Goal: Task Accomplishment & Management: Use online tool/utility

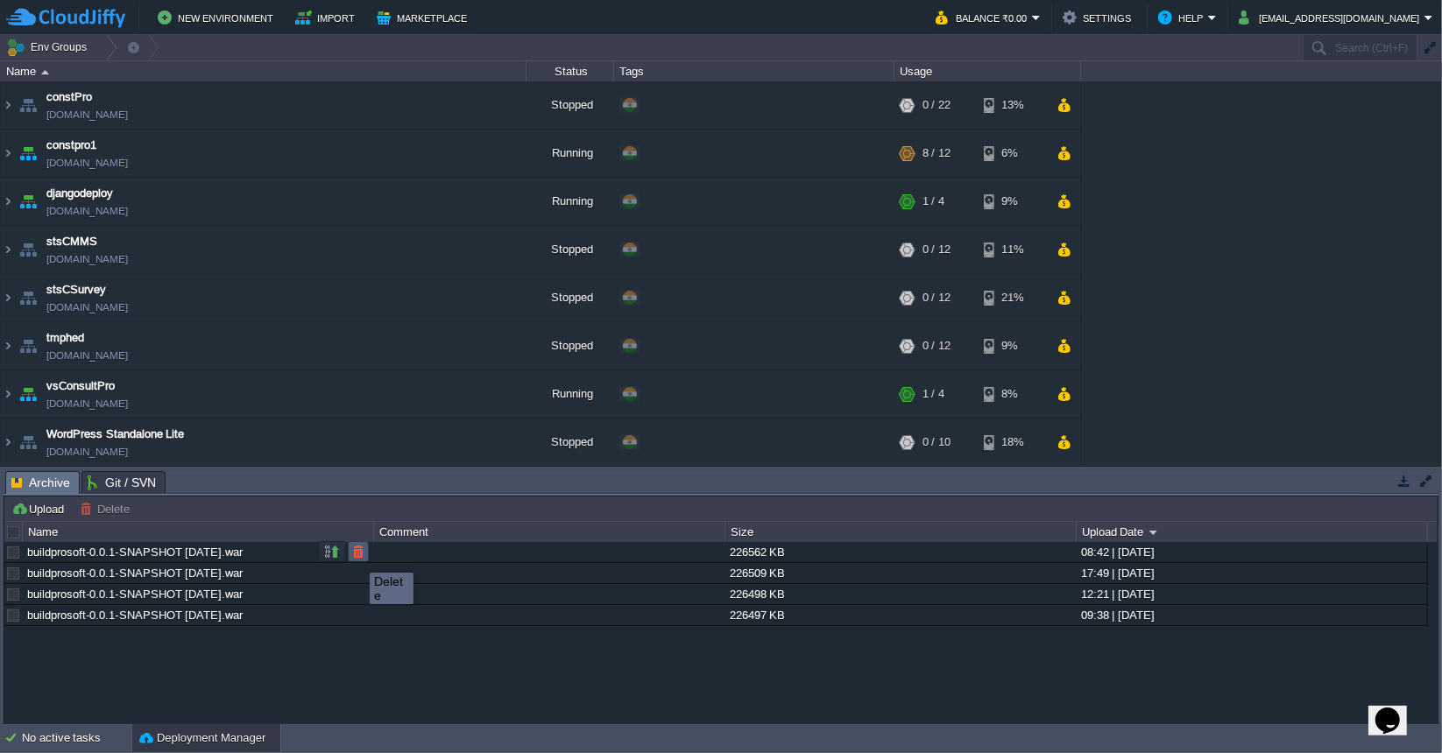
click at [357, 557] on button "button" at bounding box center [358, 552] width 16 height 16
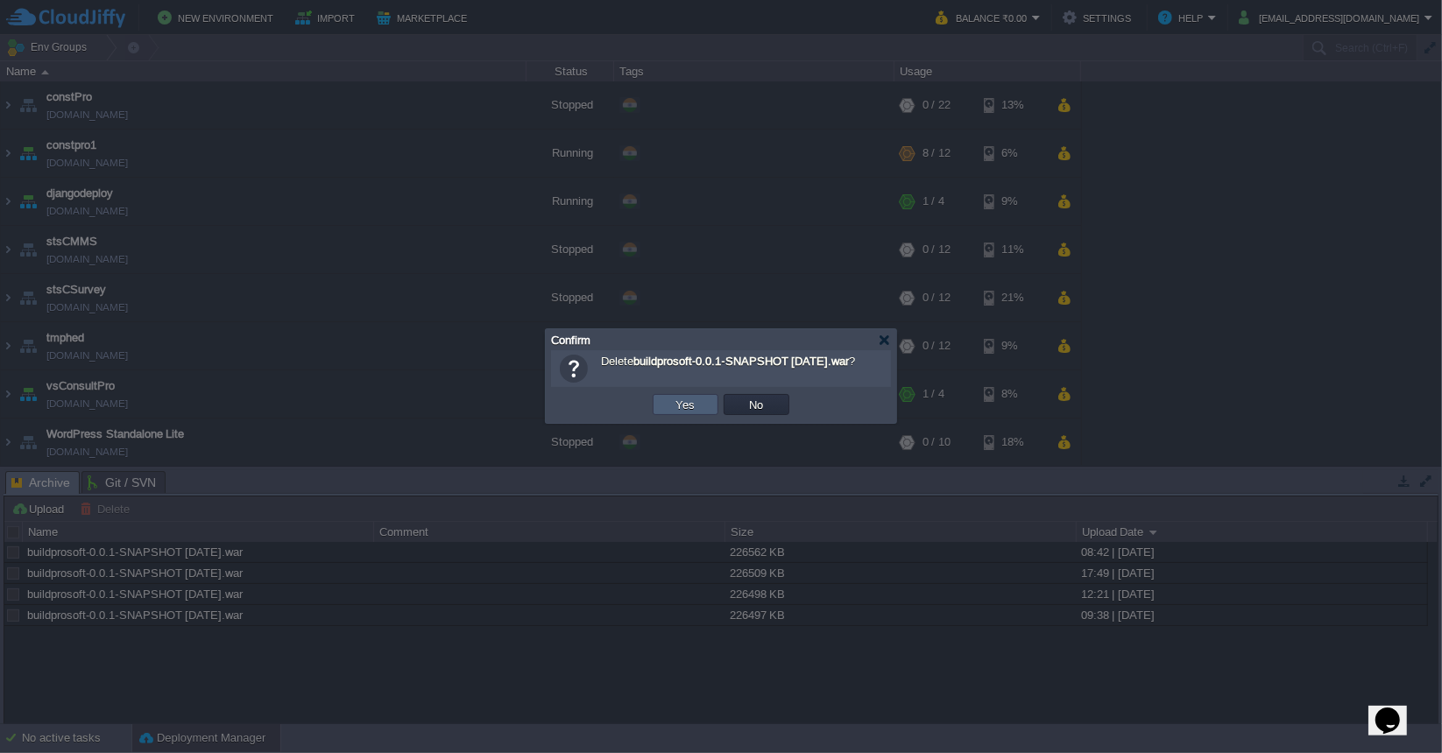
click at [700, 405] on td "Yes" at bounding box center [686, 404] width 66 height 21
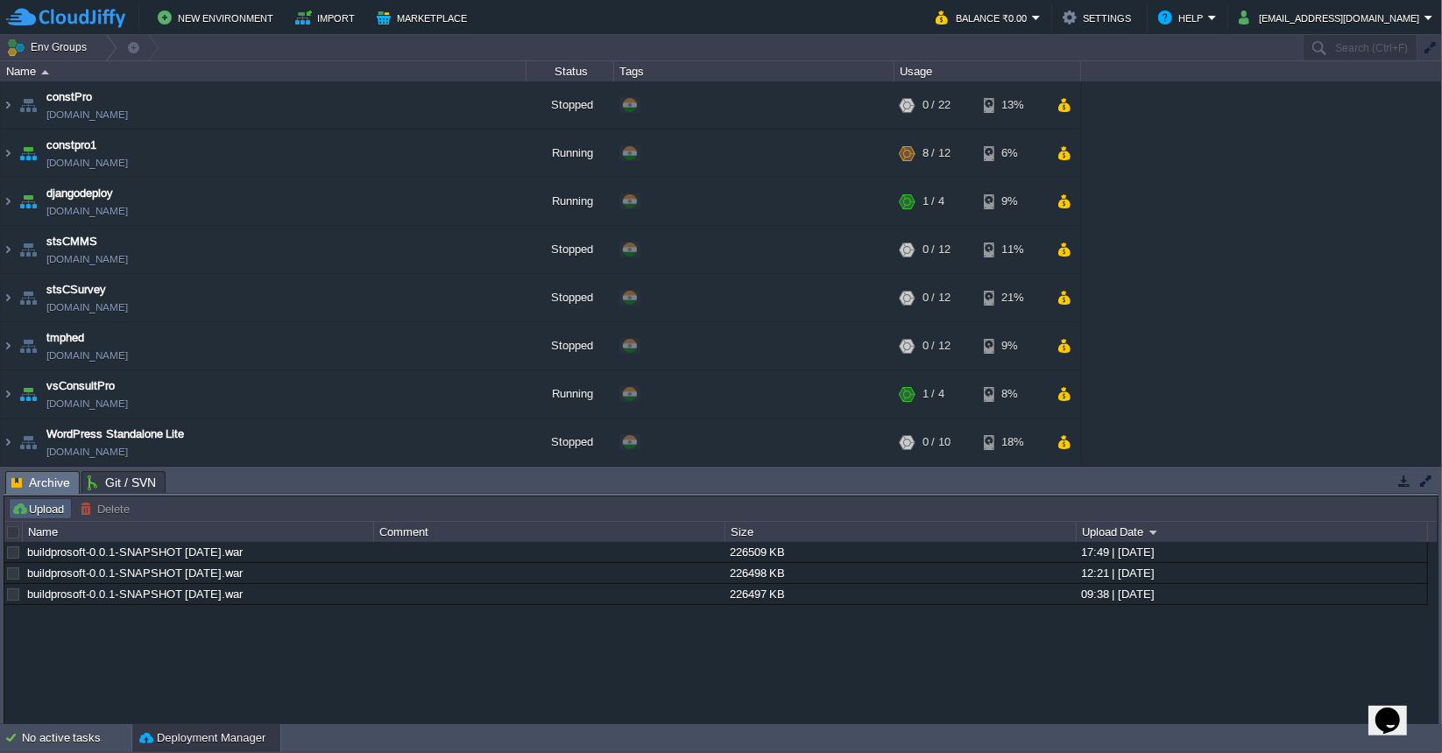
click at [52, 513] on button "Upload" at bounding box center [40, 509] width 58 height 16
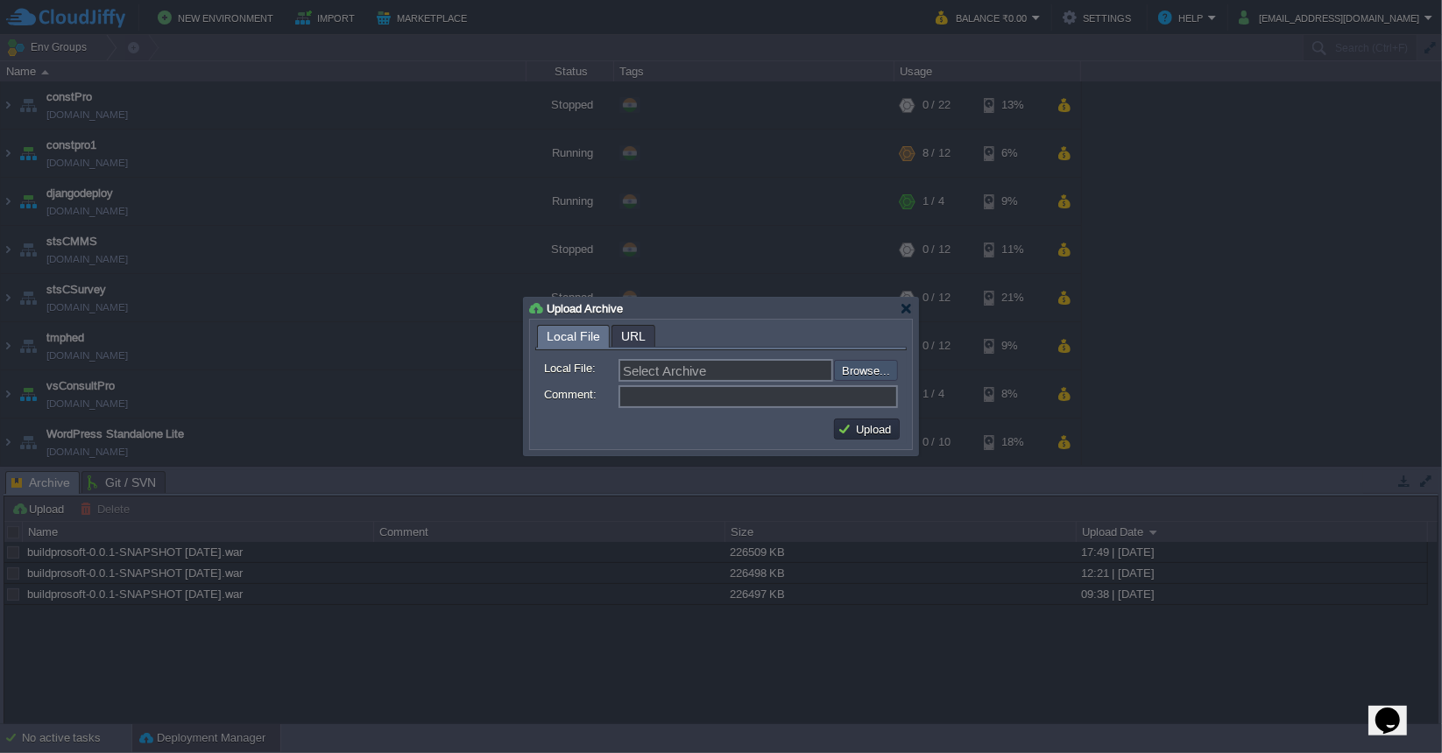
click at [873, 374] on input "file" at bounding box center [787, 370] width 222 height 20
type input "C:\fakepath\buildprosoft-0.0.1-SNAPSHOT 08-09-2025.war"
type input "buildprosoft-0.0.1-SNAPSHOT [DATE].war"
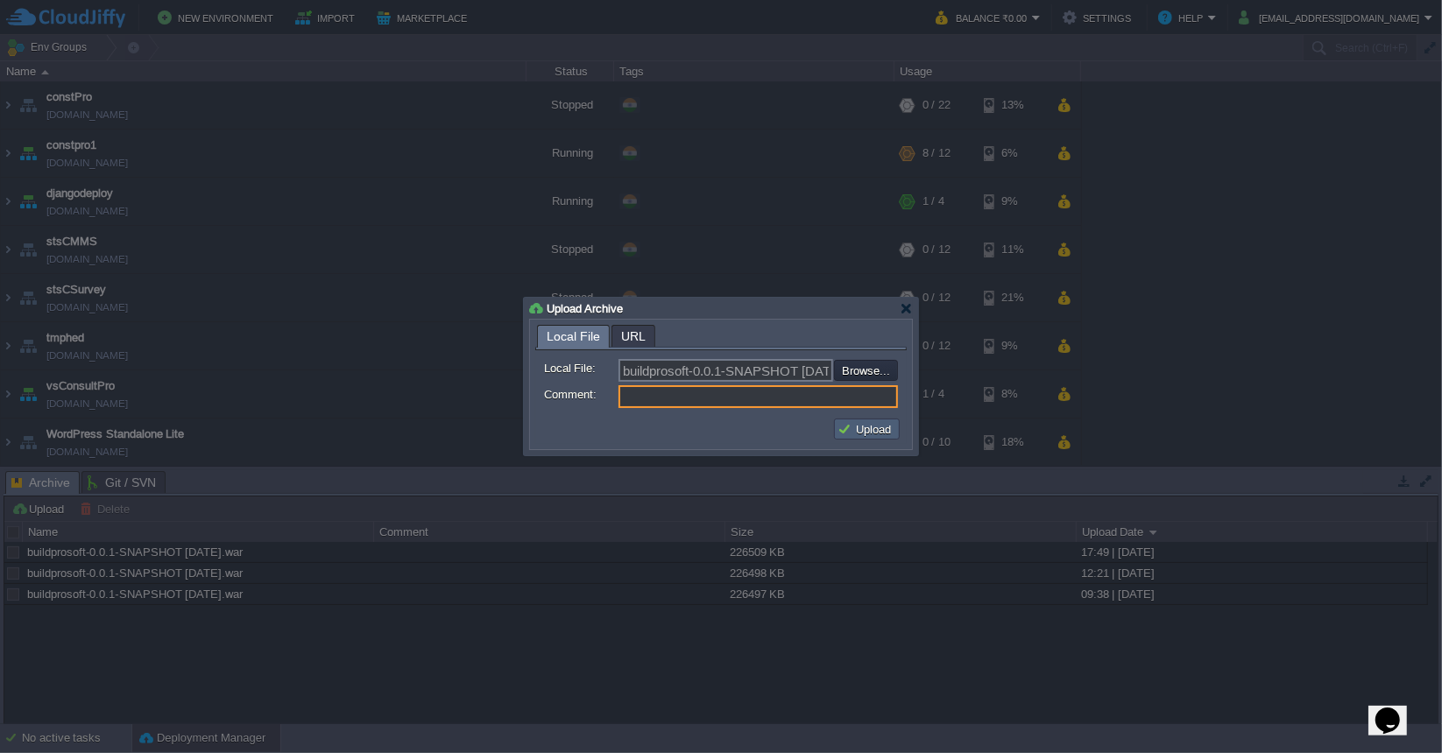
click at [866, 428] on button "Upload" at bounding box center [867, 429] width 59 height 16
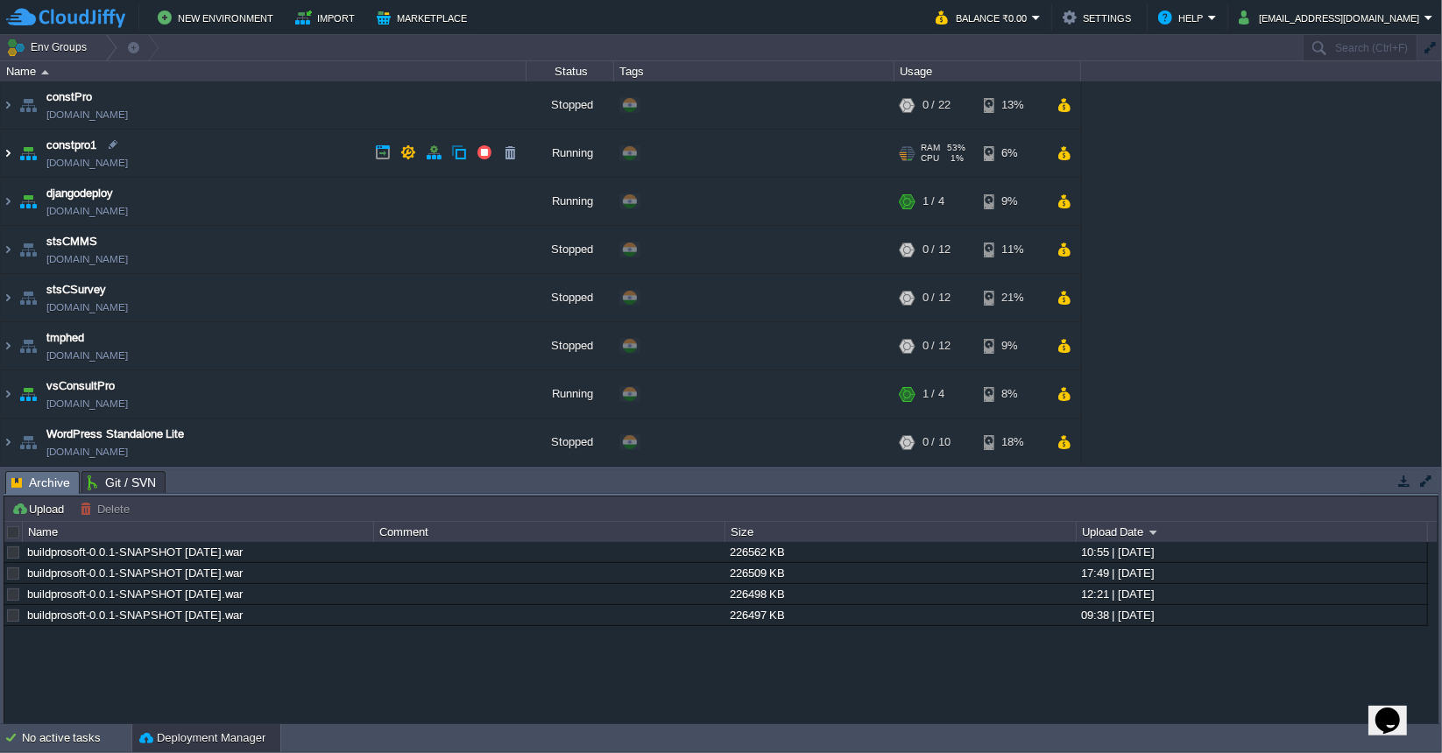
click at [4, 155] on img at bounding box center [8, 153] width 14 height 47
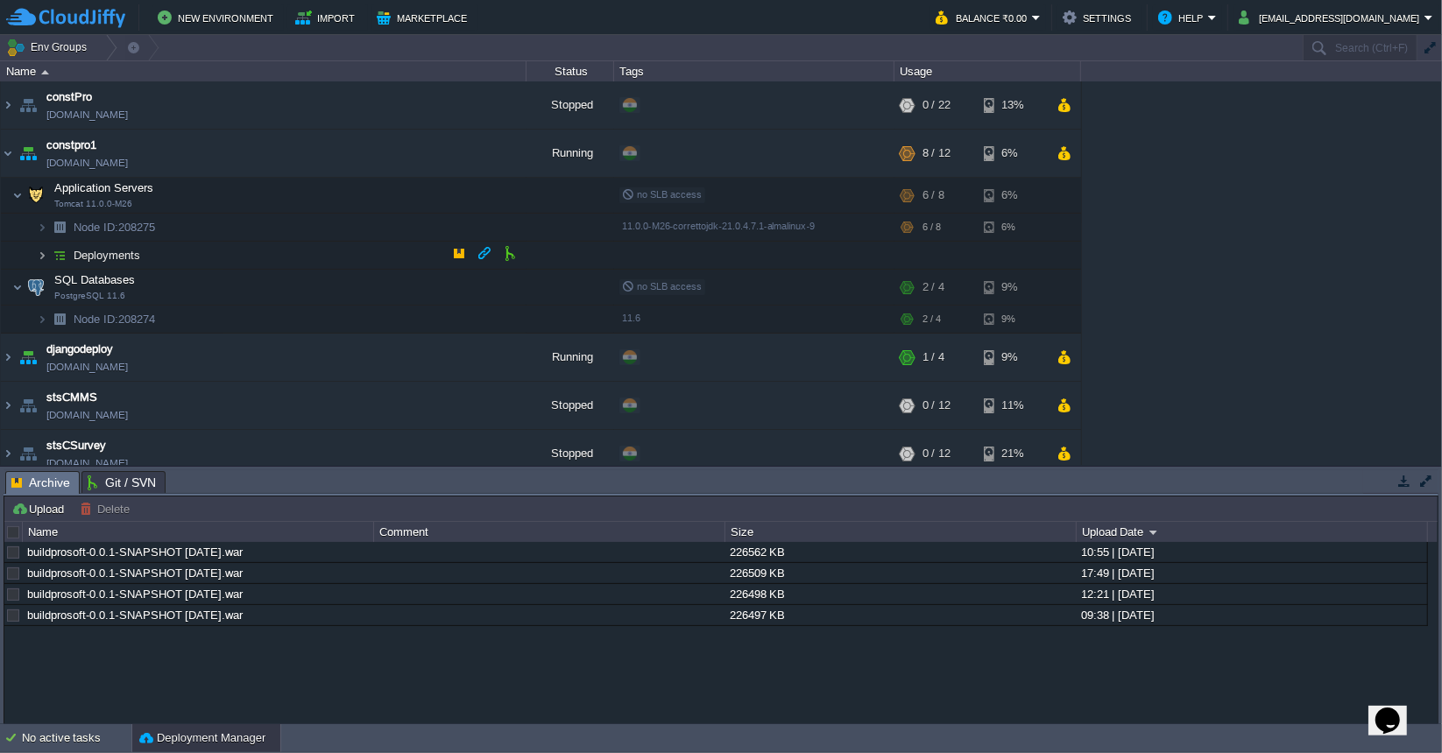
click at [43, 258] on img at bounding box center [42, 255] width 11 height 27
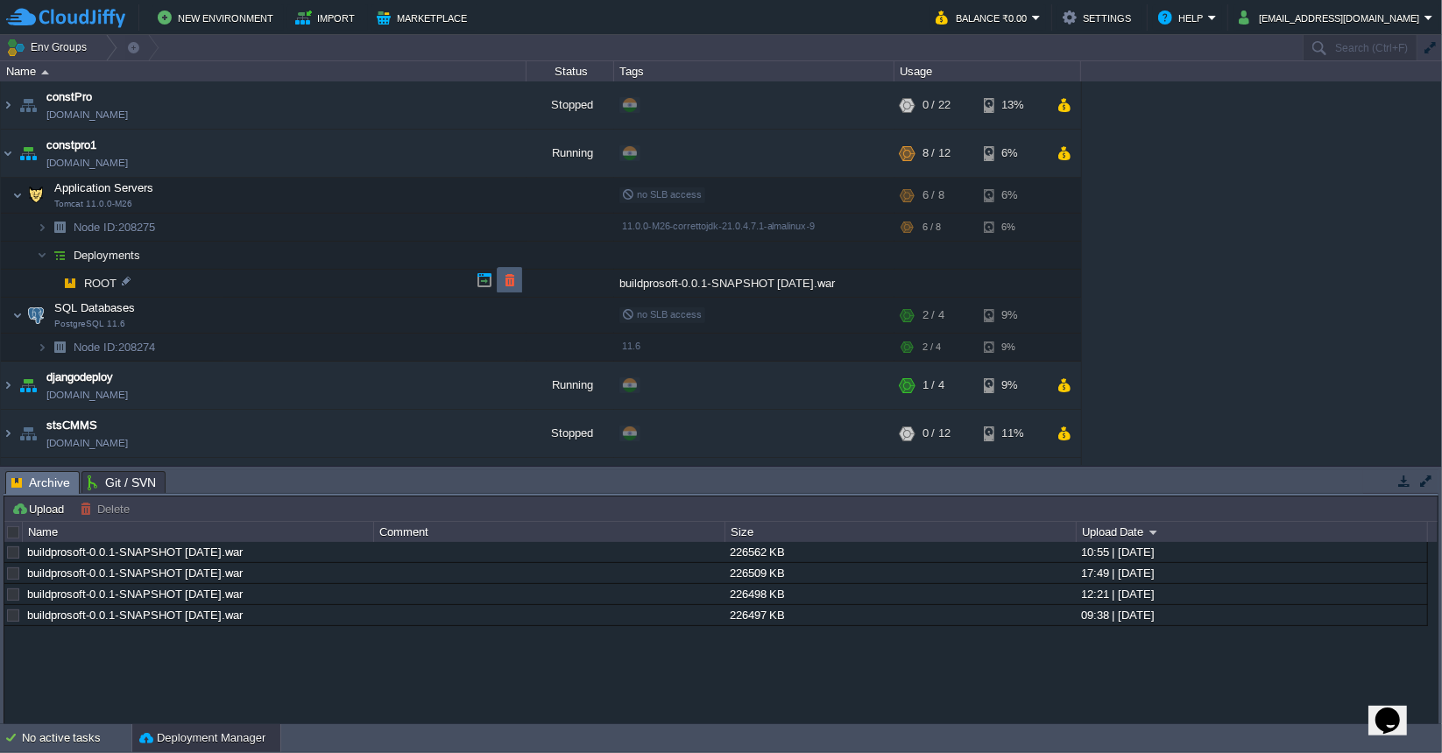
click at [513, 281] on button "button" at bounding box center [510, 280] width 16 height 16
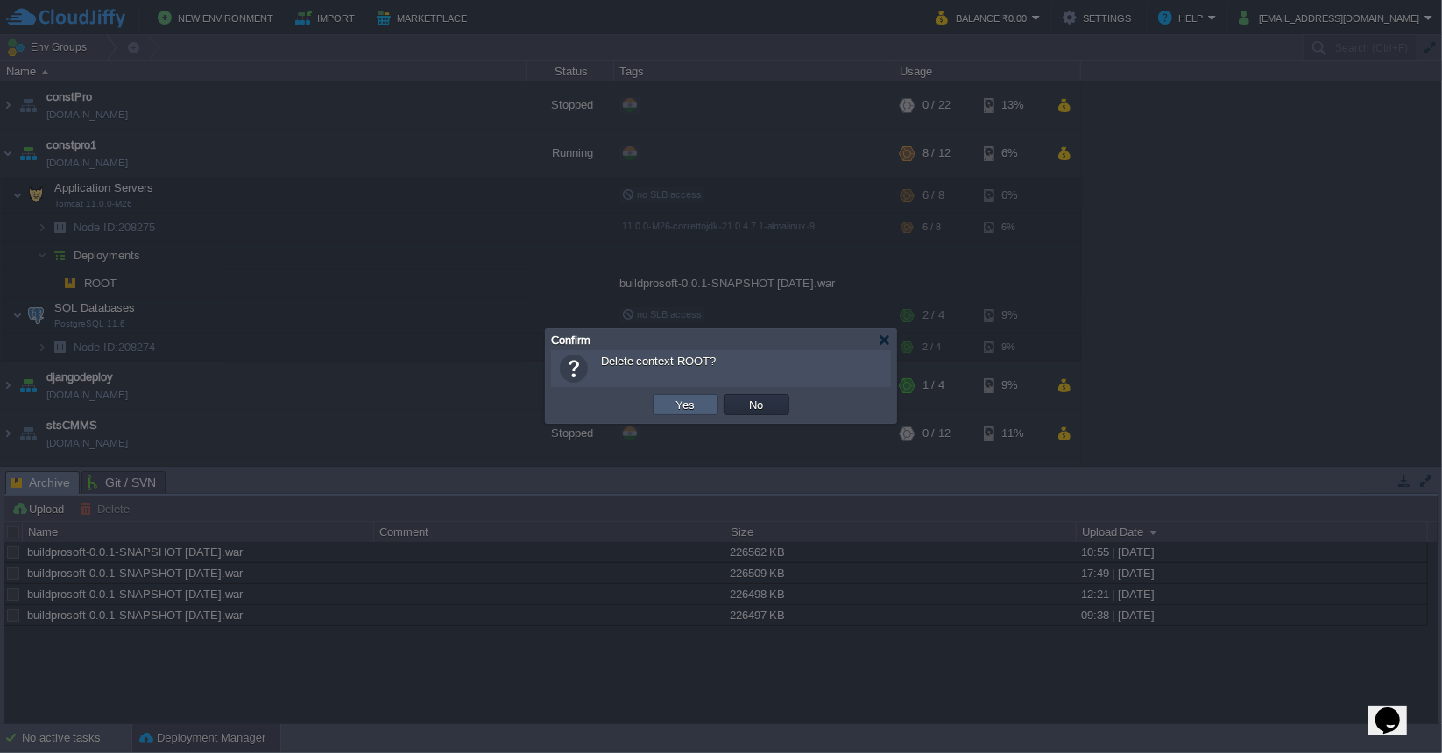
click at [710, 404] on td "Yes" at bounding box center [686, 404] width 66 height 21
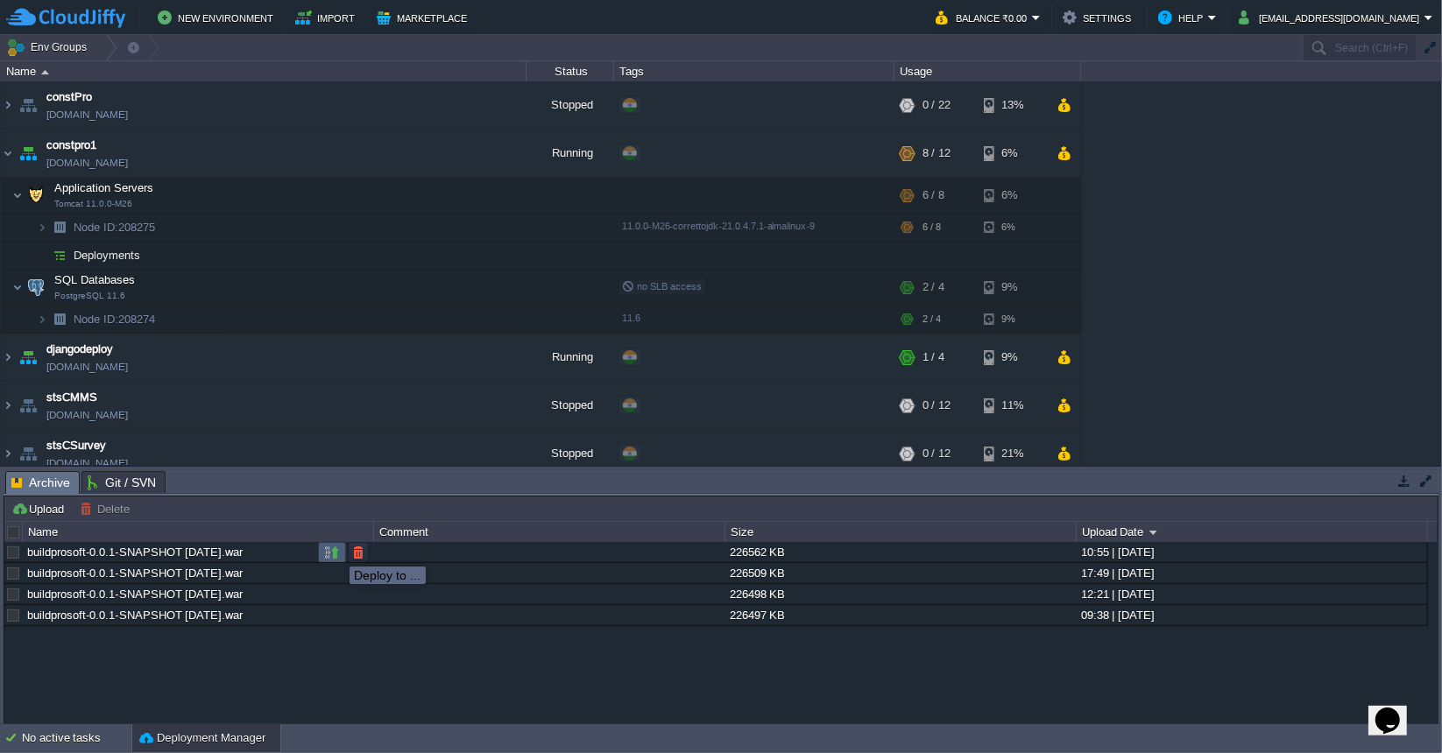
click at [336, 551] on button "button" at bounding box center [332, 553] width 16 height 16
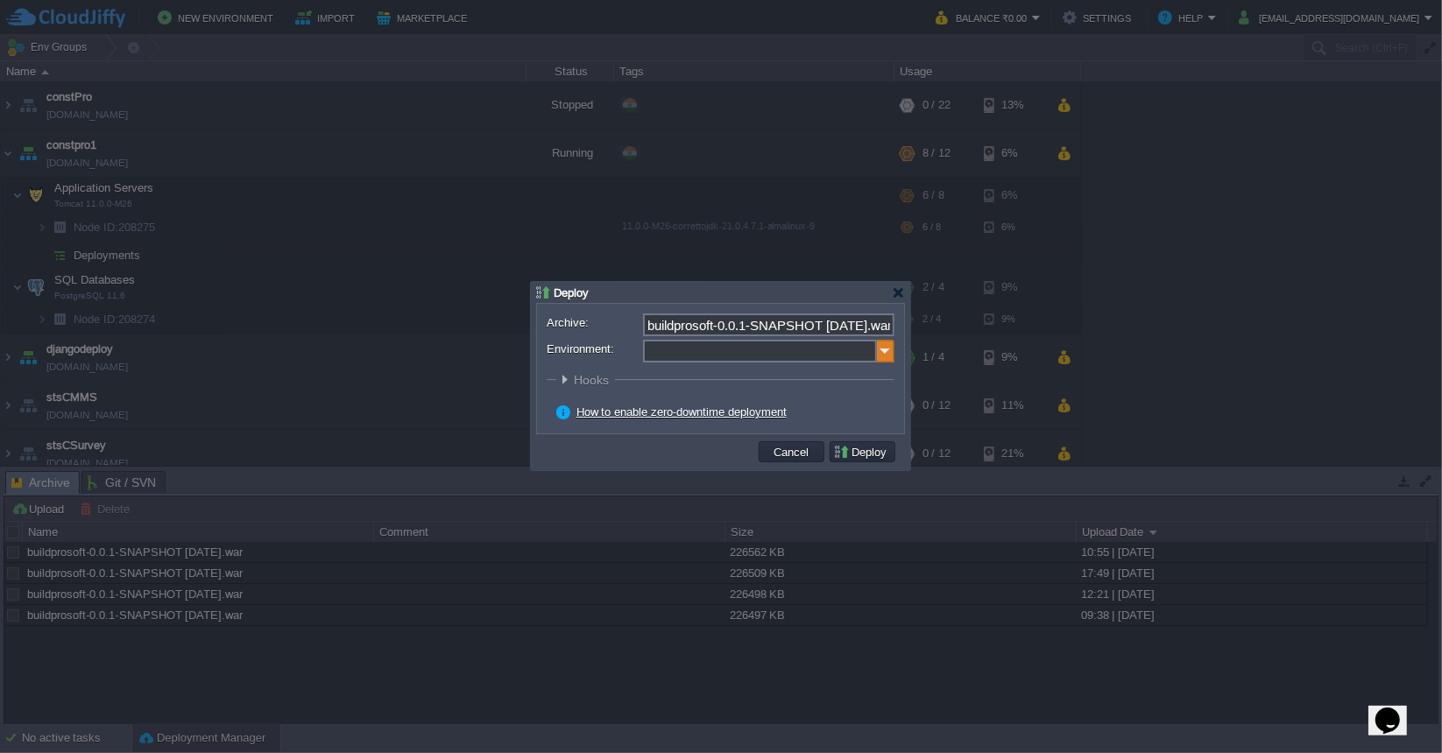
click at [885, 351] on img at bounding box center [886, 351] width 18 height 23
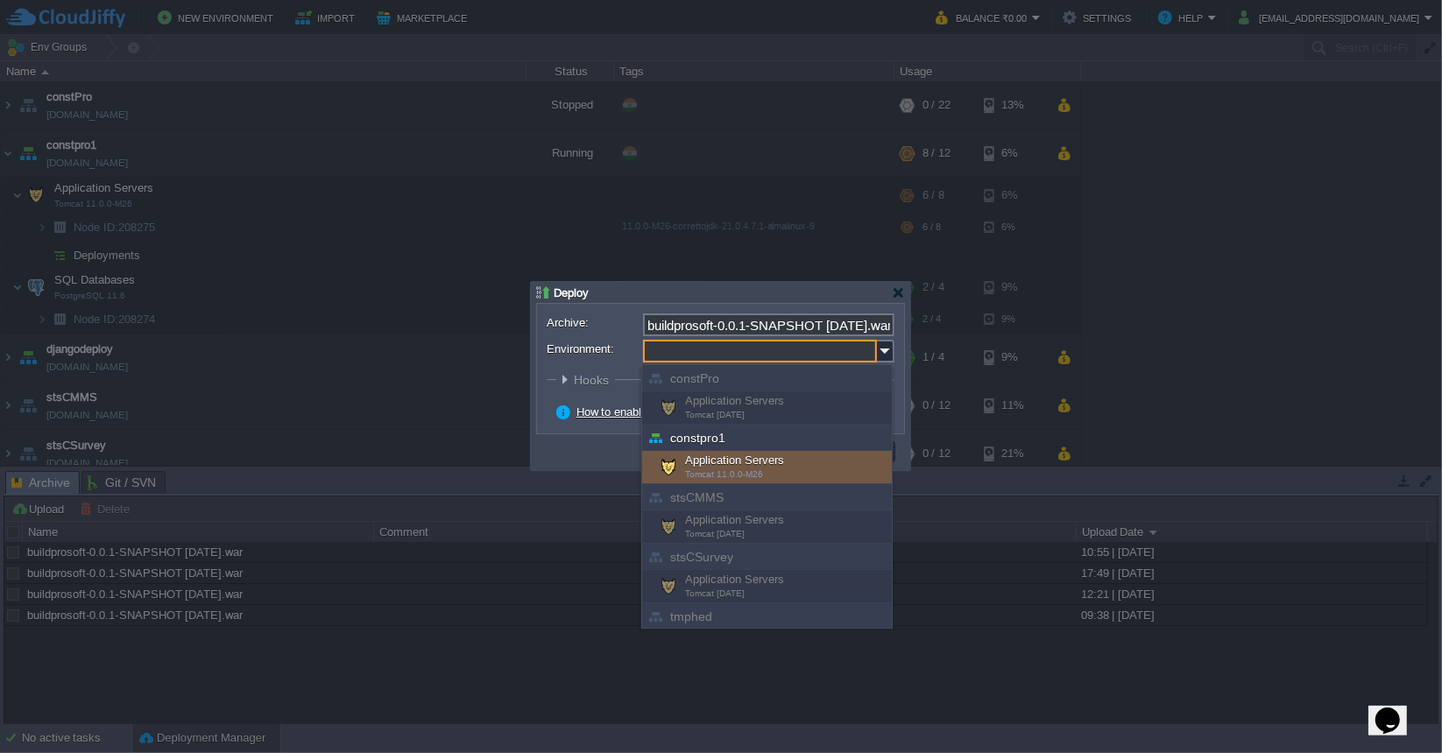
click at [792, 458] on div "Application Servers Tomcat 11.0.0-M26" at bounding box center [767, 467] width 250 height 33
type input "Application Servers (constpro1)"
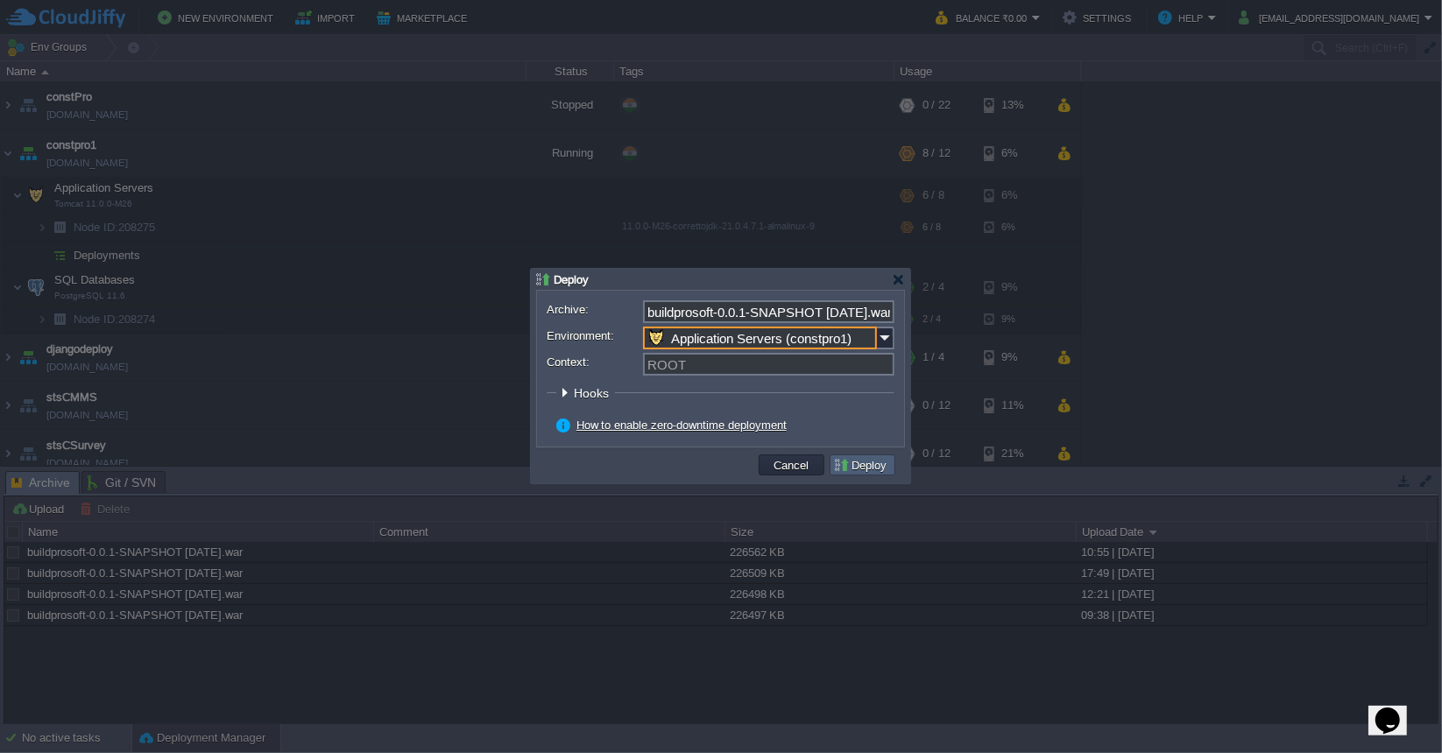
click at [862, 465] on button "Deploy" at bounding box center [862, 465] width 59 height 16
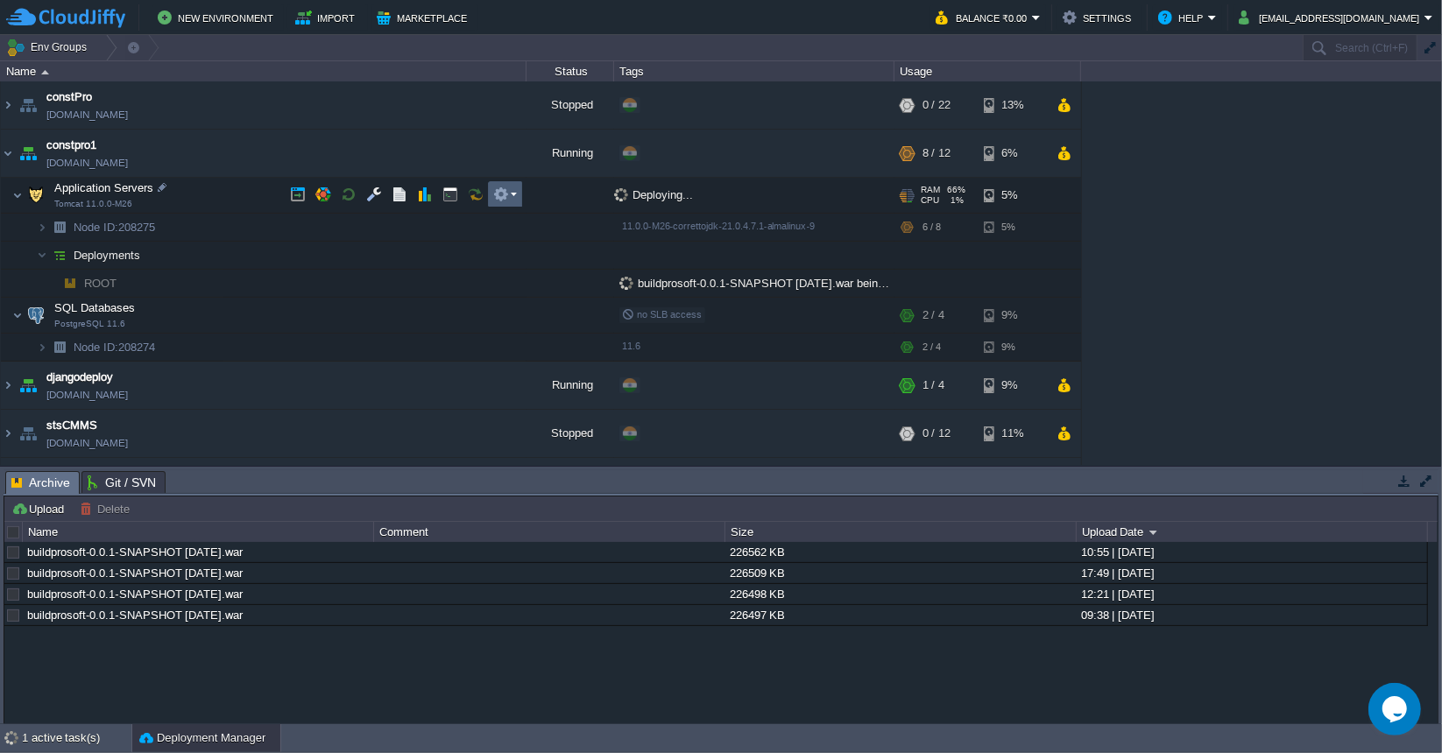
click at [510, 194] on em at bounding box center [505, 195] width 24 height 16
click at [480, 152] on button "button" at bounding box center [485, 153] width 16 height 16
click at [474, 197] on button "button" at bounding box center [476, 195] width 16 height 16
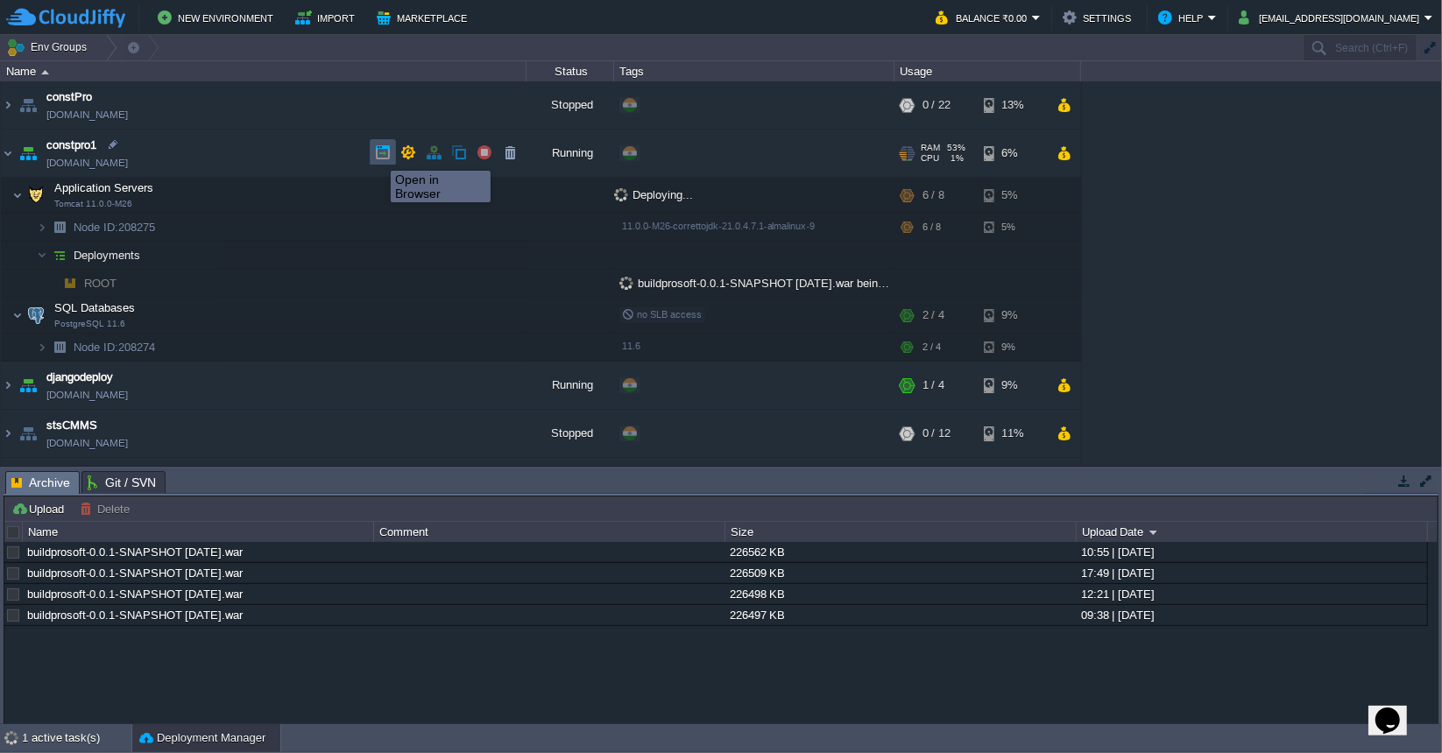
click at [378, 155] on button "button" at bounding box center [383, 153] width 16 height 16
